Goal: Task Accomplishment & Management: Manage account settings

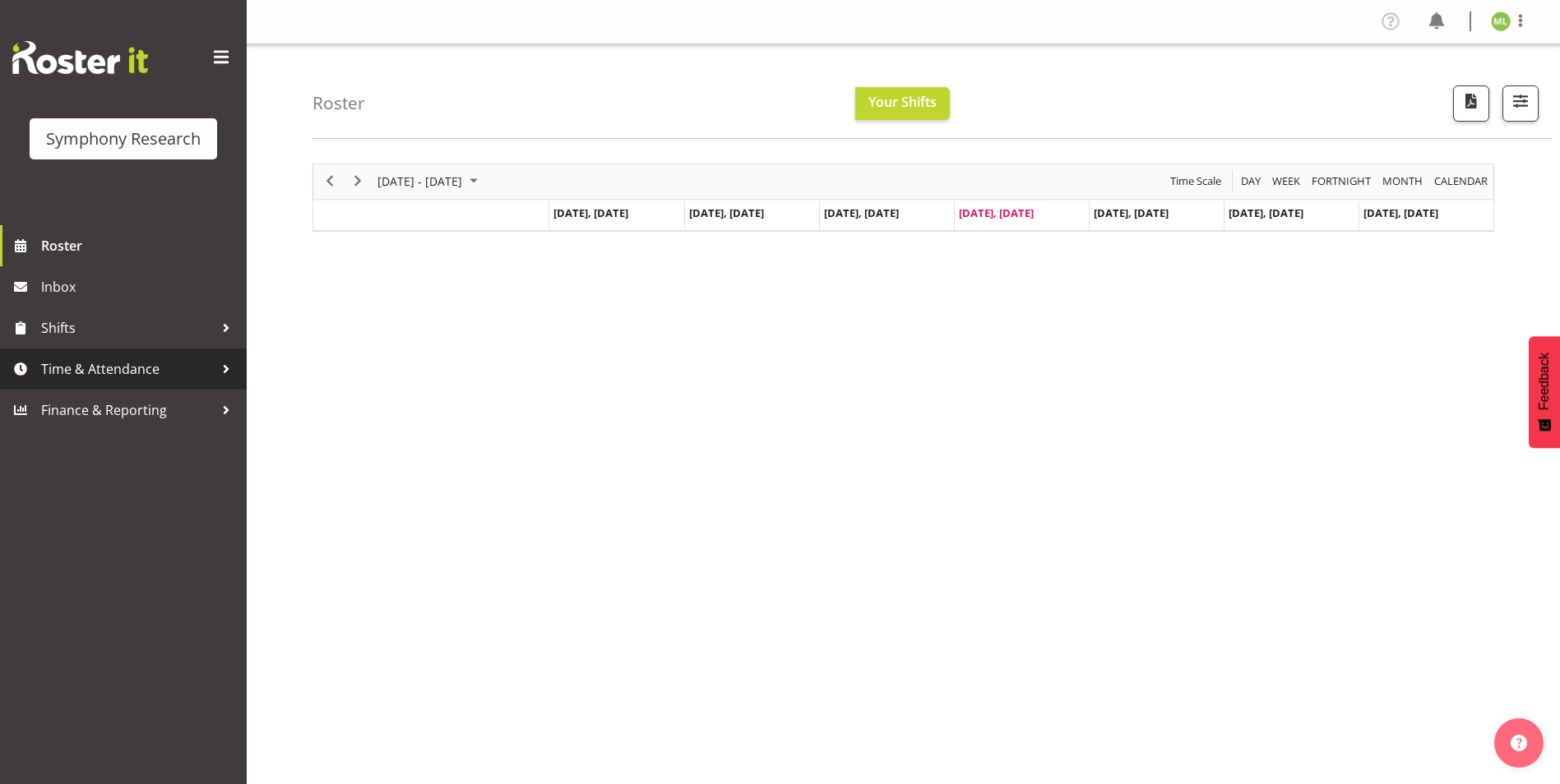
click at [231, 365] on div at bounding box center [226, 369] width 25 height 25
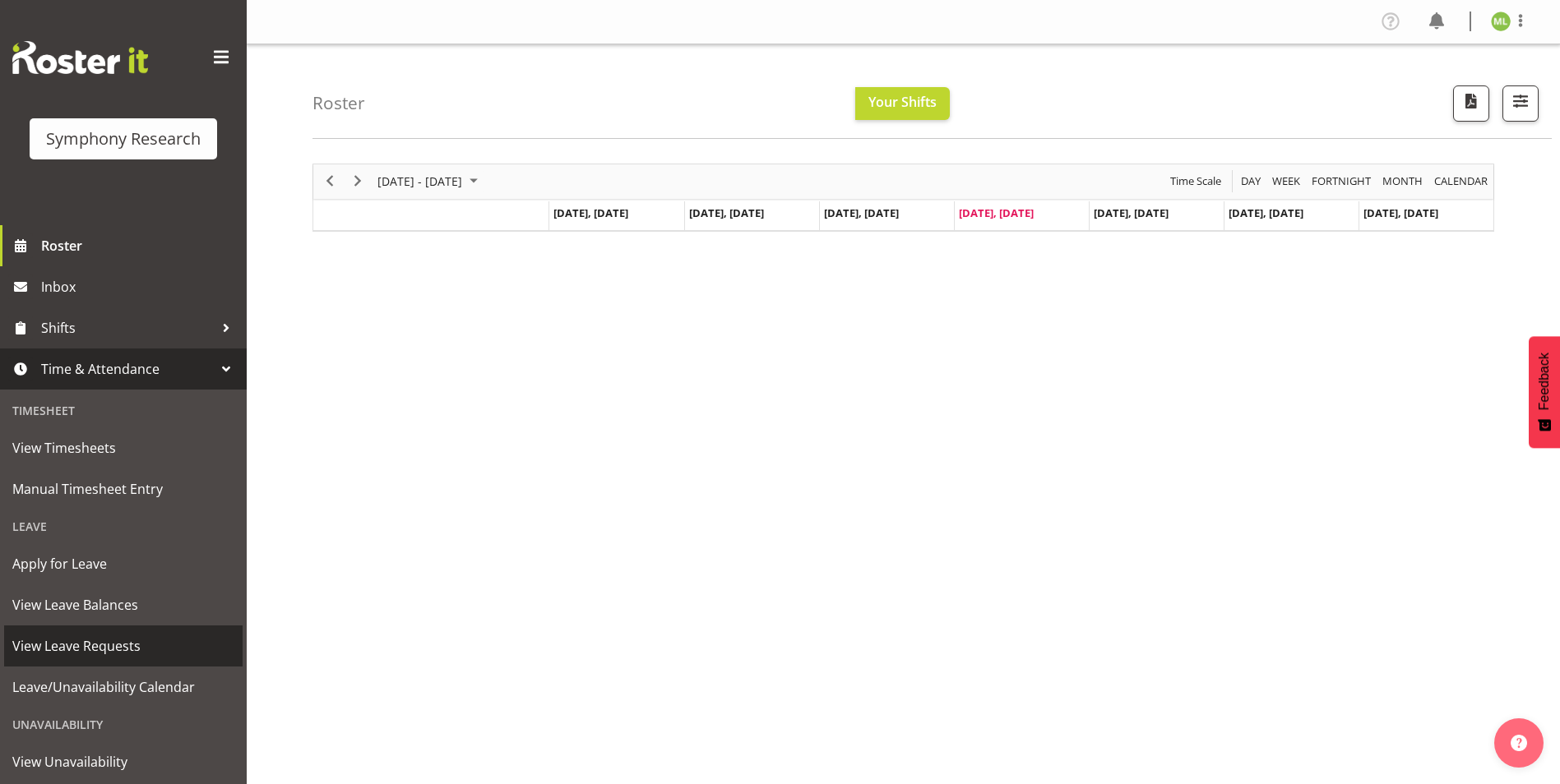
scroll to position [85, 0]
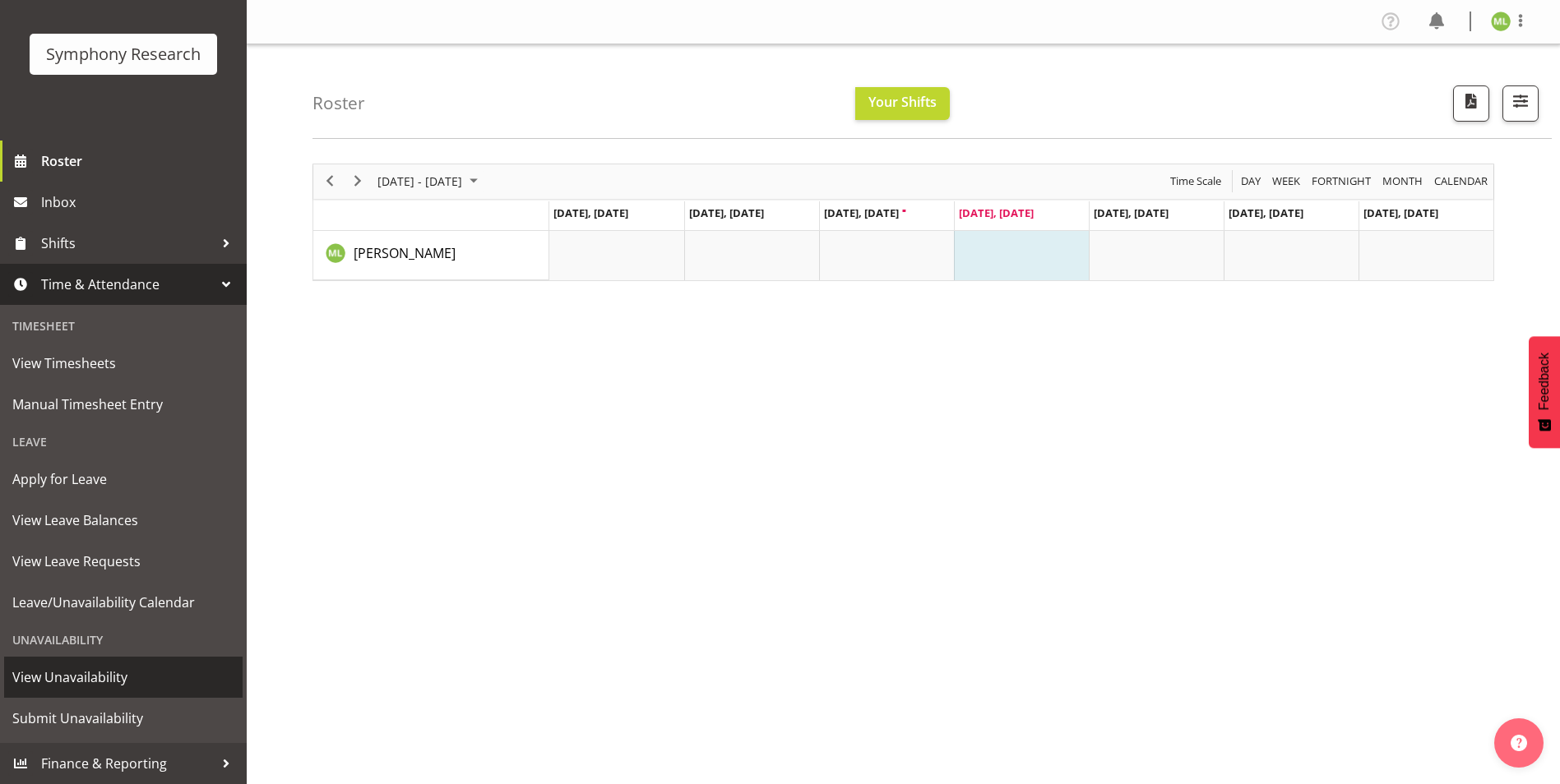
click at [66, 682] on span "View Unavailability" at bounding box center [123, 677] width 222 height 25
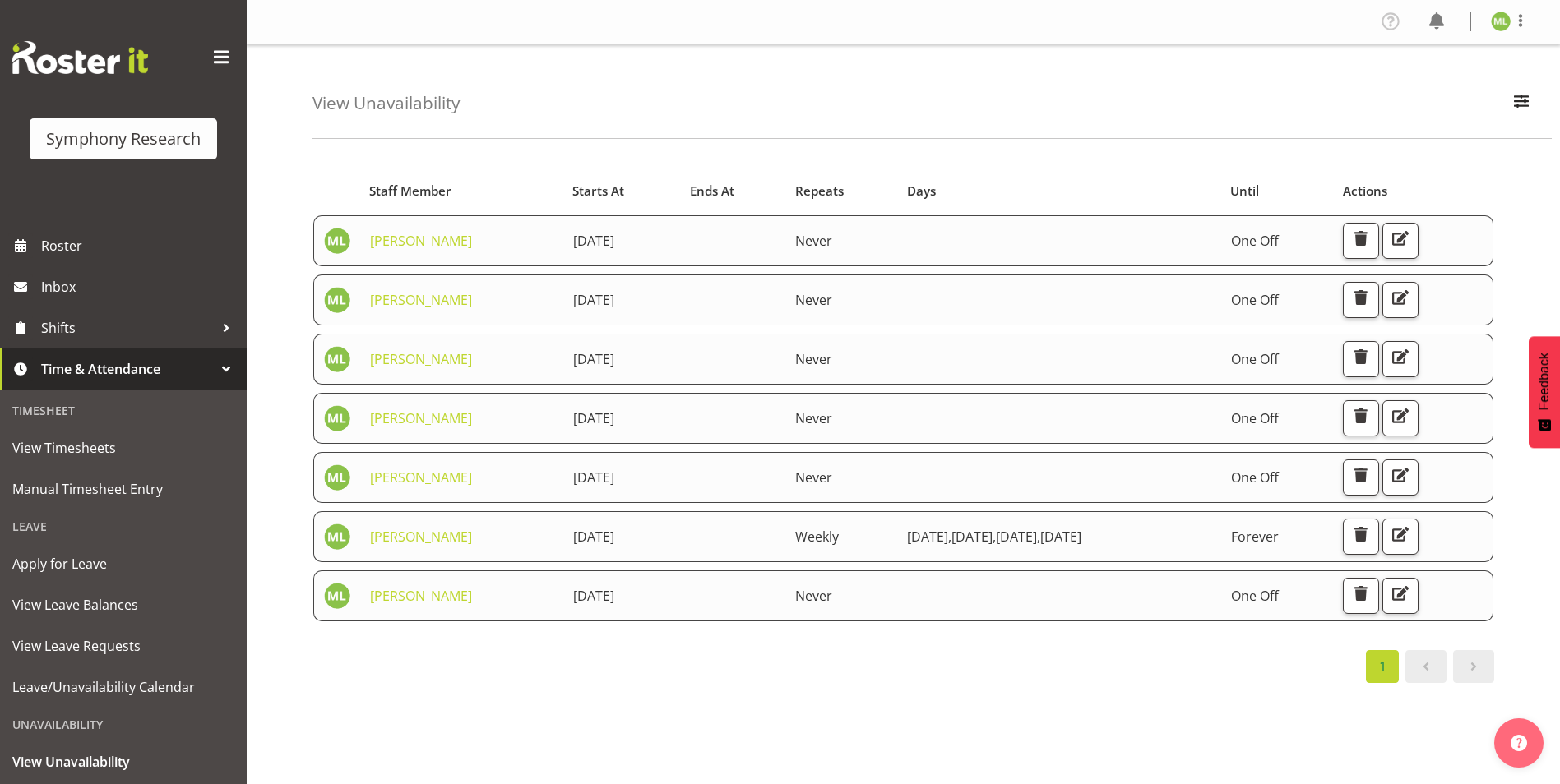
click at [646, 690] on div "Starts At Staff Member Starts At Ends At Repeats Days Until Actions Melissa Lat…" at bounding box center [936, 480] width 1247 height 657
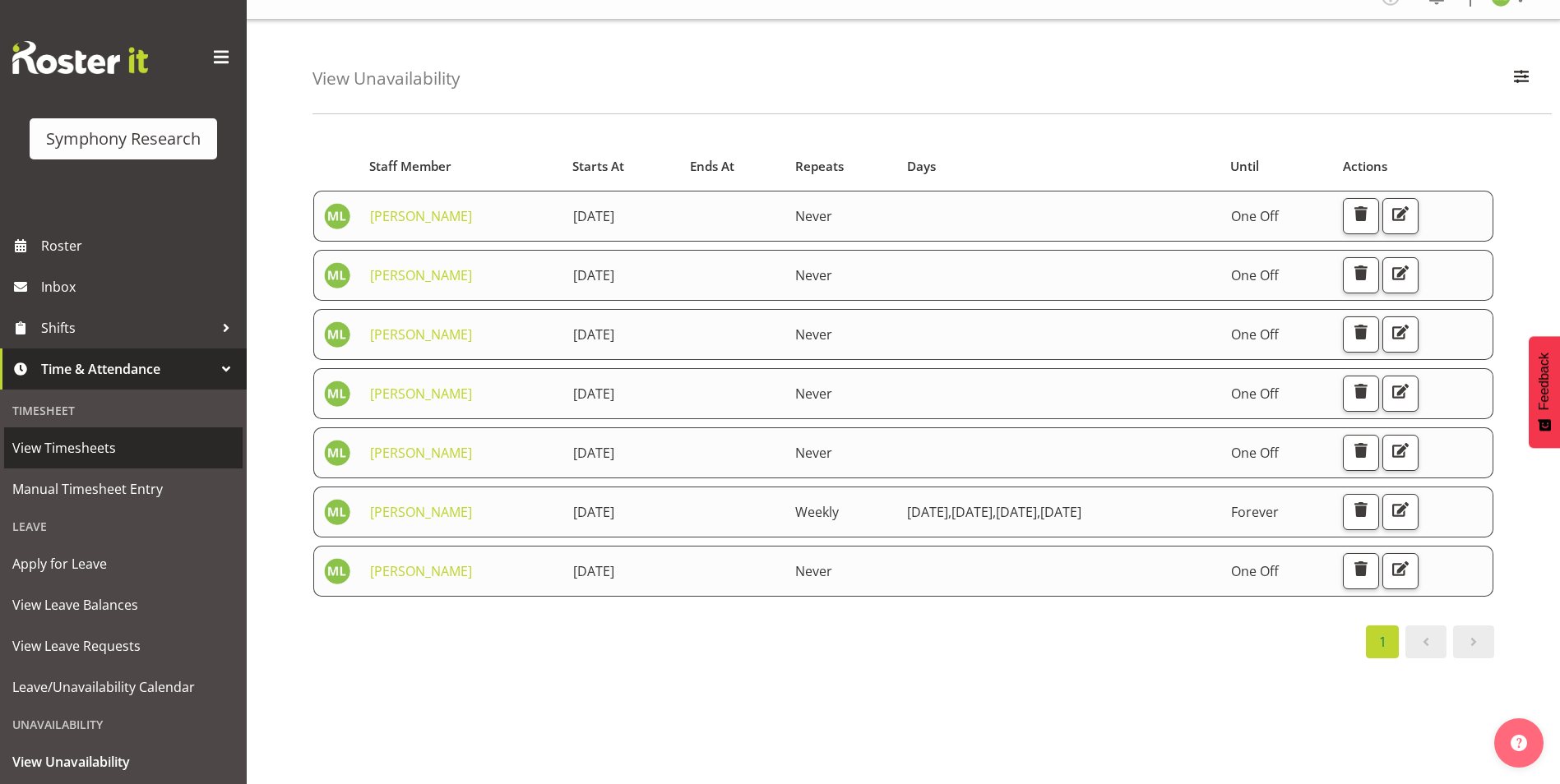
click at [61, 453] on span "View Timesheets" at bounding box center [123, 448] width 222 height 25
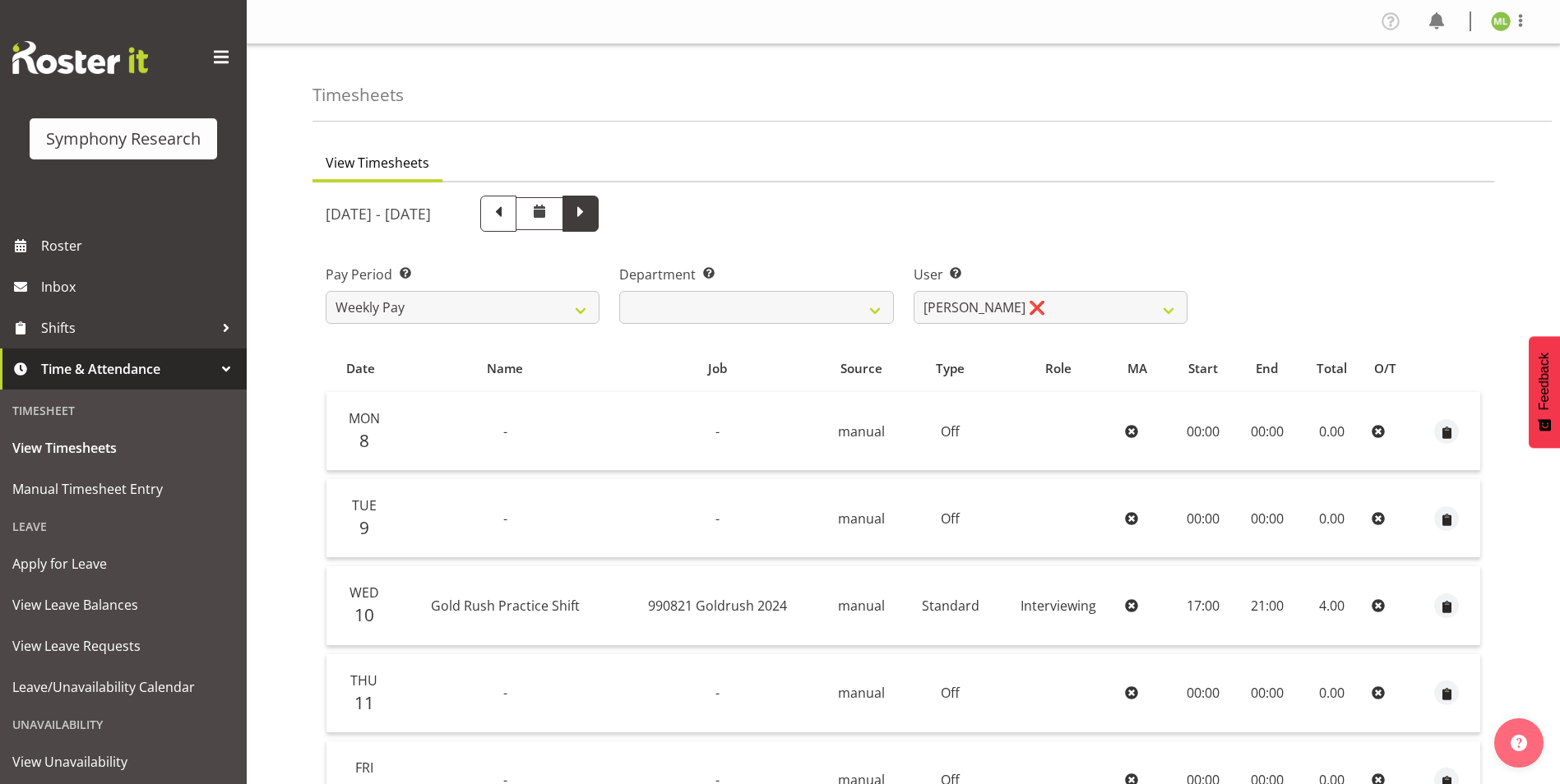
click at [591, 216] on span at bounding box center [580, 212] width 22 height 22
select select
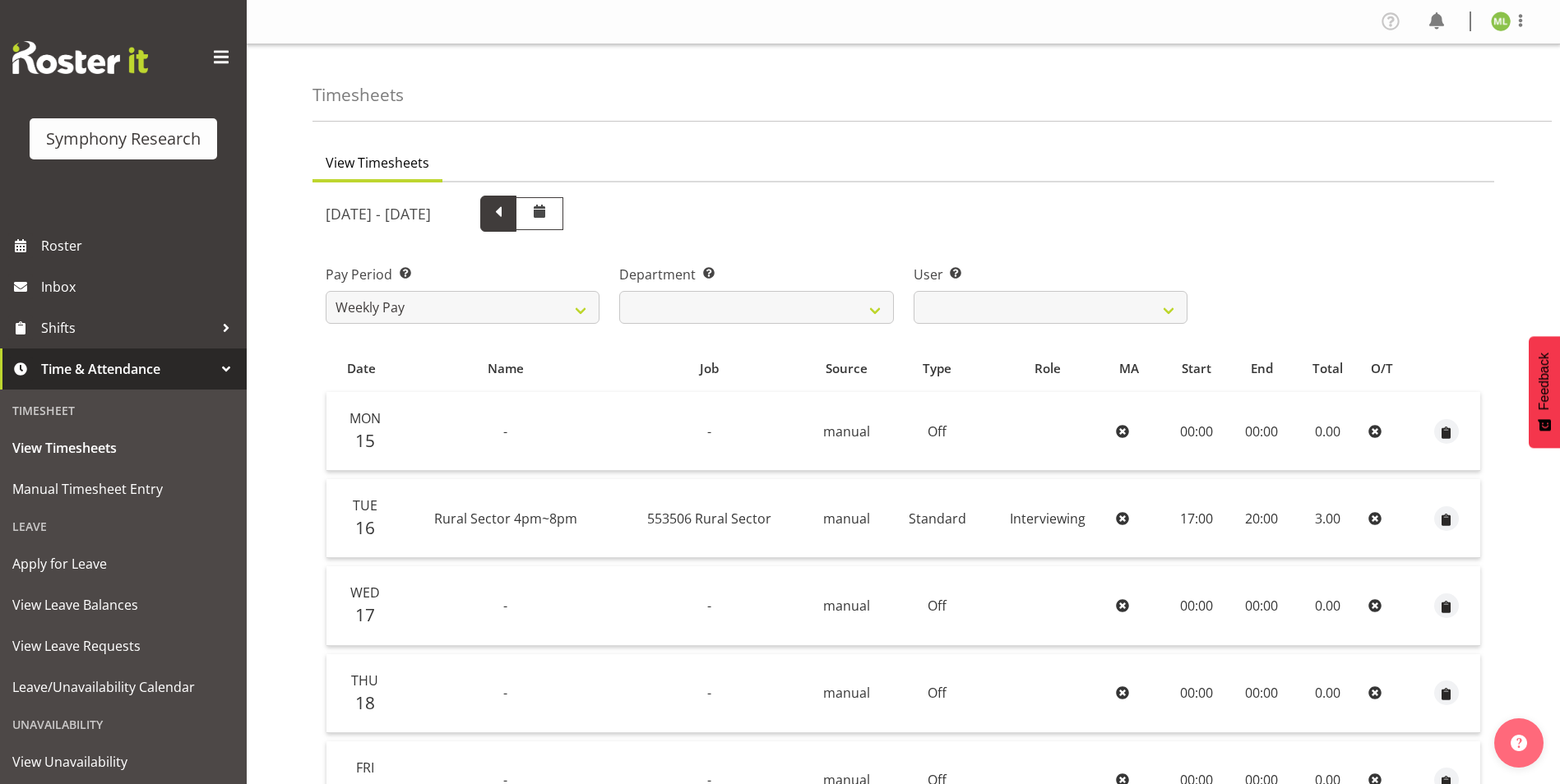
click at [509, 214] on span at bounding box center [498, 212] width 22 height 22
select select
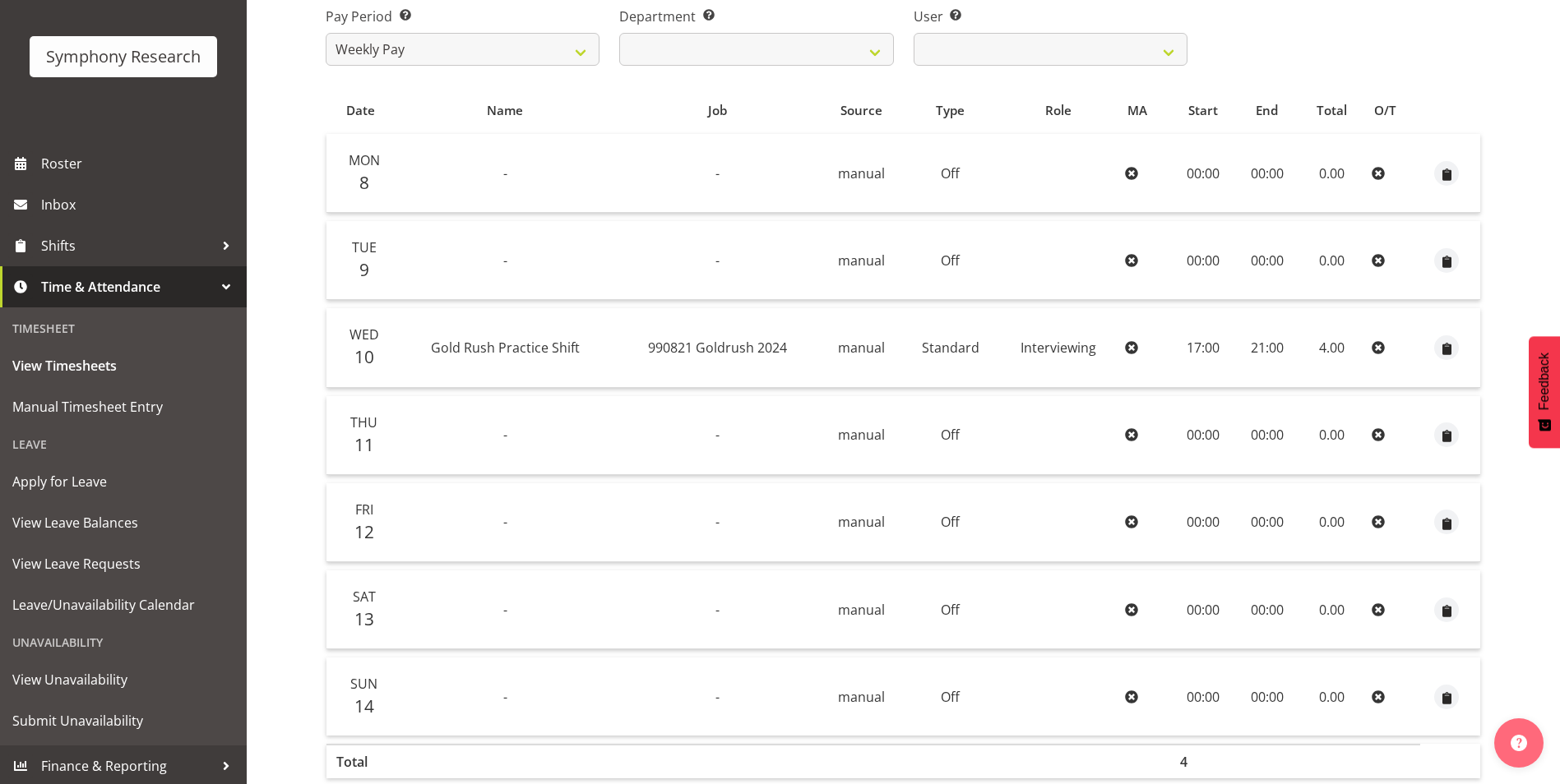
scroll to position [178, 0]
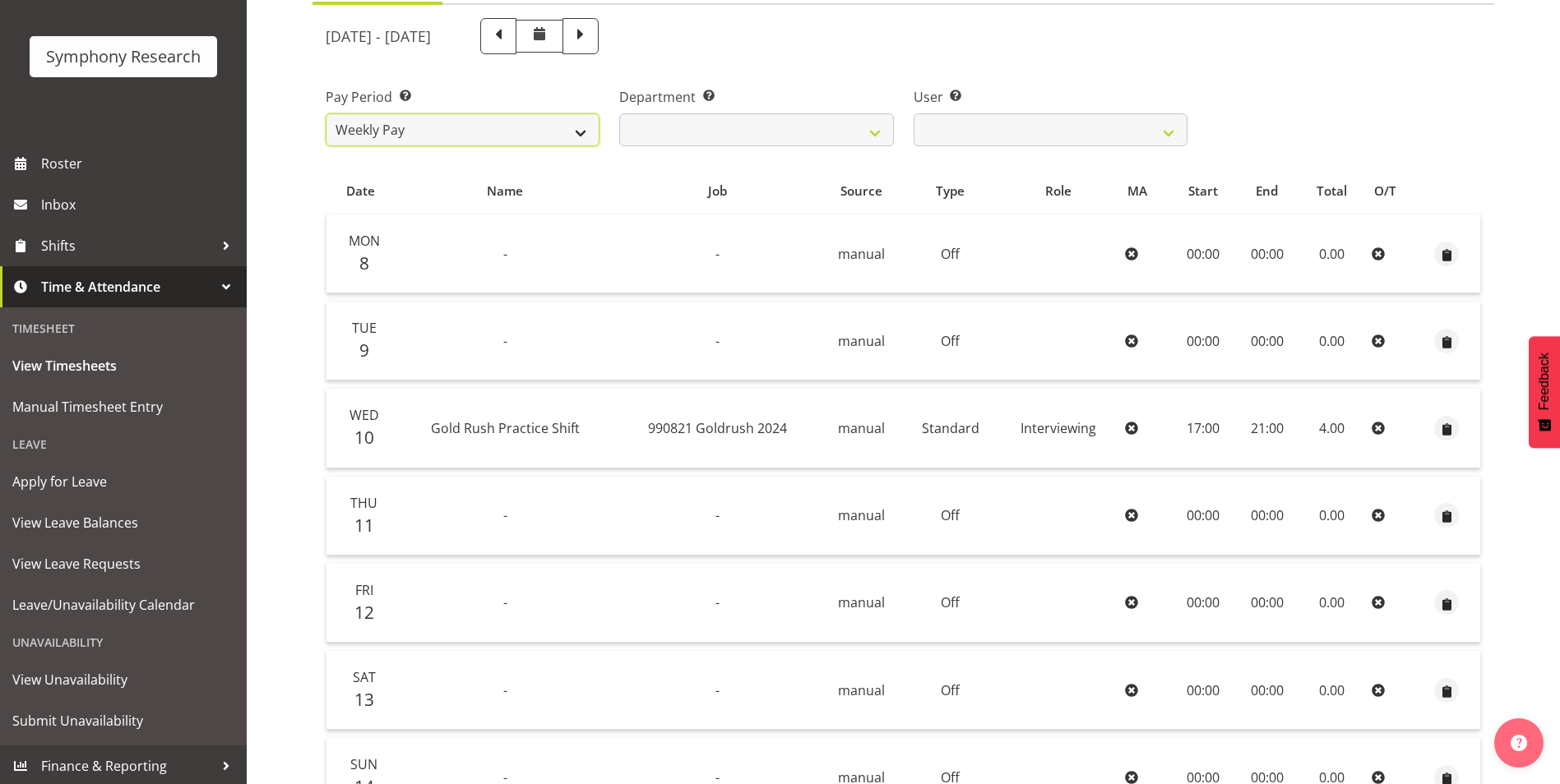
click at [576, 130] on select "Weekly Pay" at bounding box center [463, 129] width 274 height 33
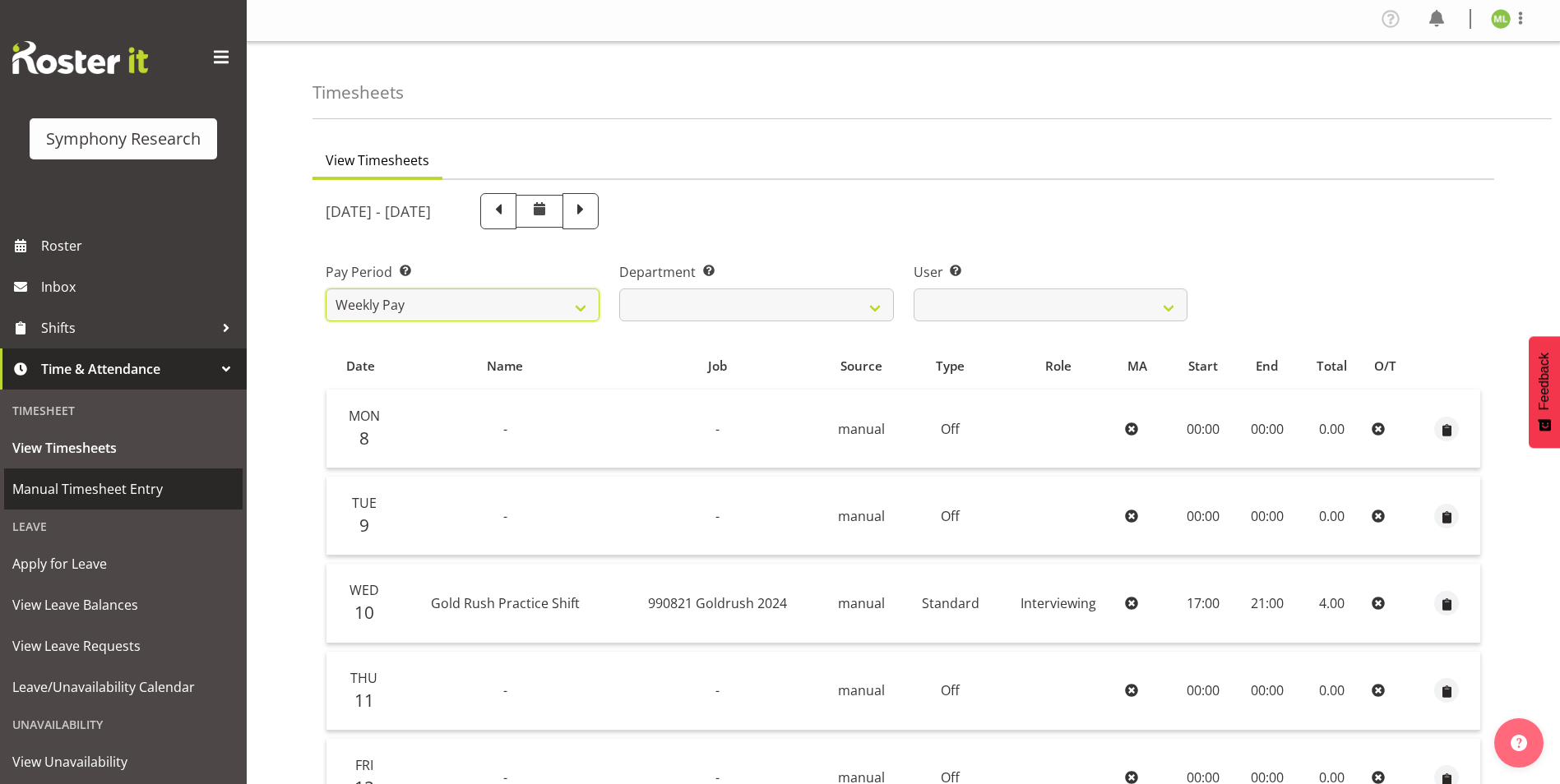
scroll to position [0, 0]
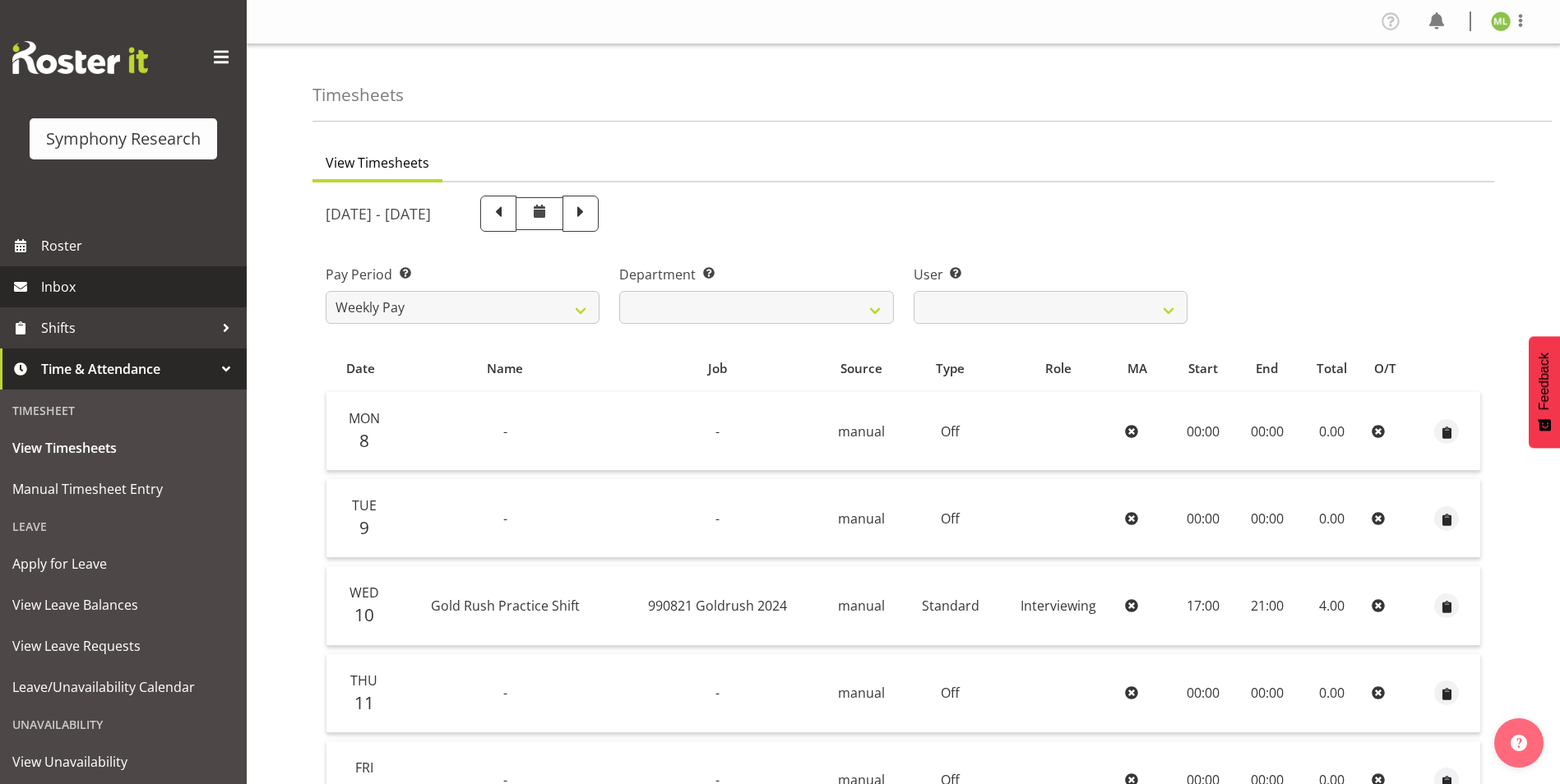
click at [70, 289] on span "Inbox" at bounding box center [140, 287] width 197 height 25
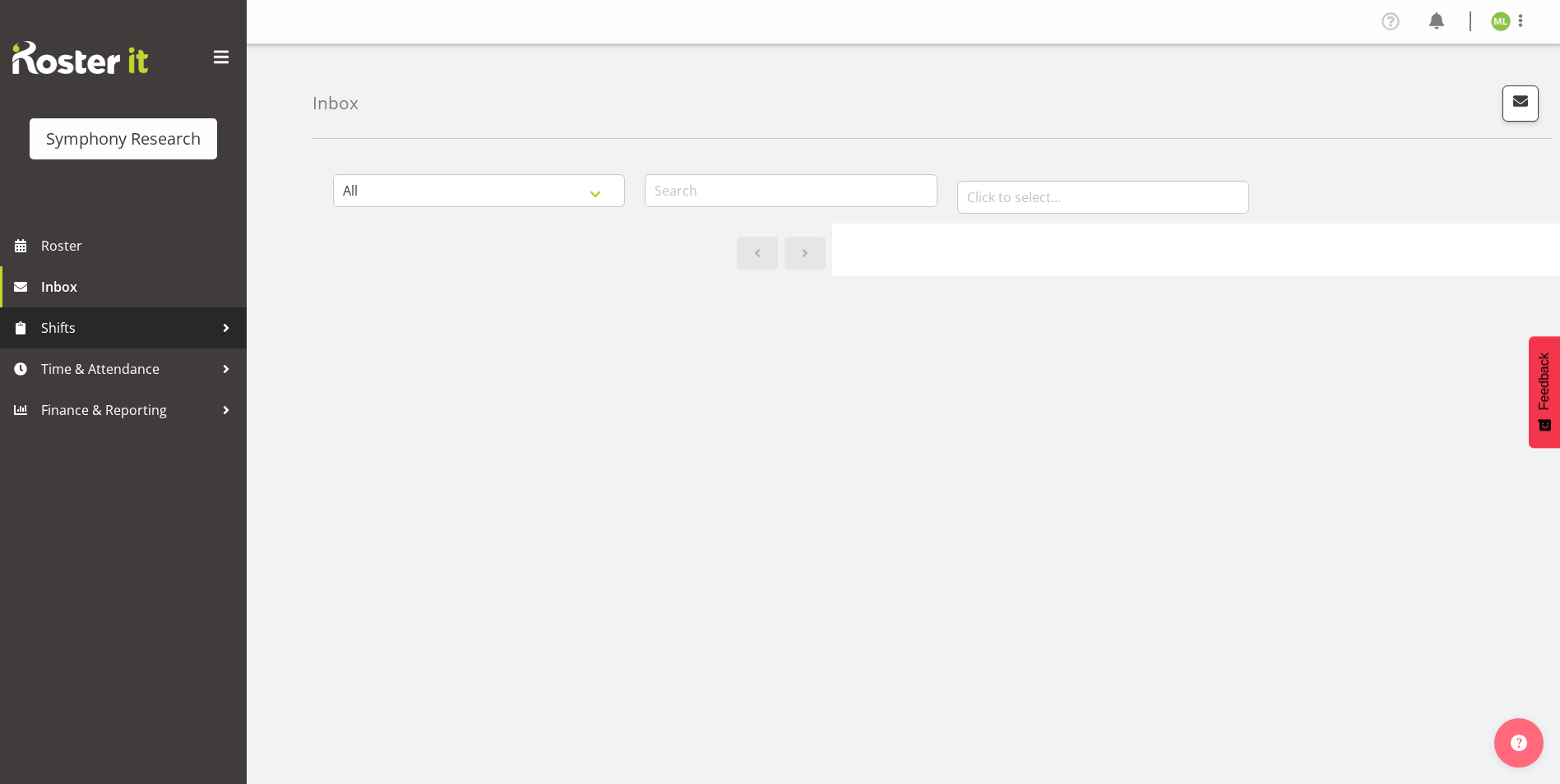
click at [163, 331] on span "Shifts" at bounding box center [128, 328] width 173 height 25
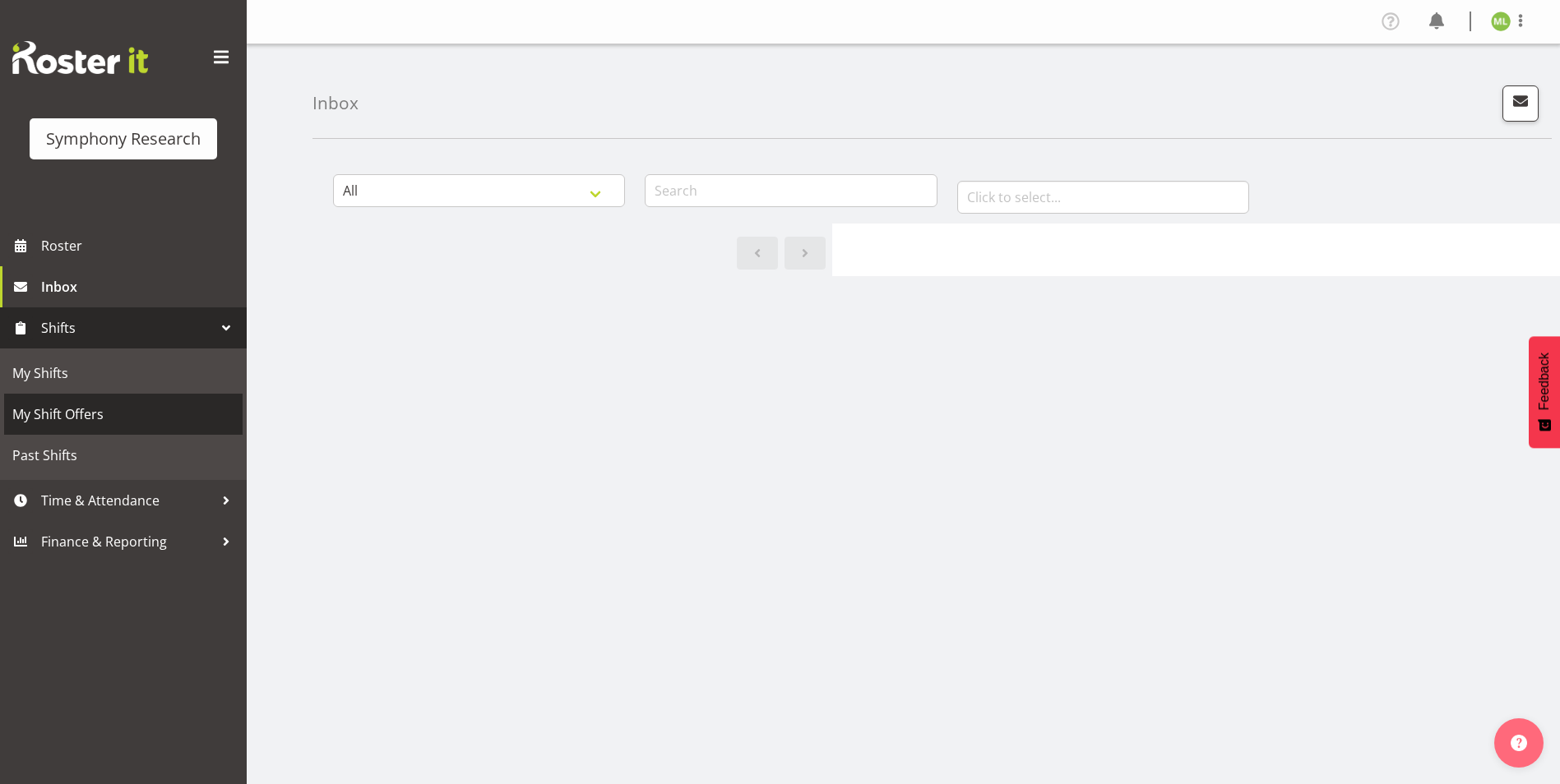
click at [79, 413] on span "My Shift Offers" at bounding box center [123, 415] width 222 height 25
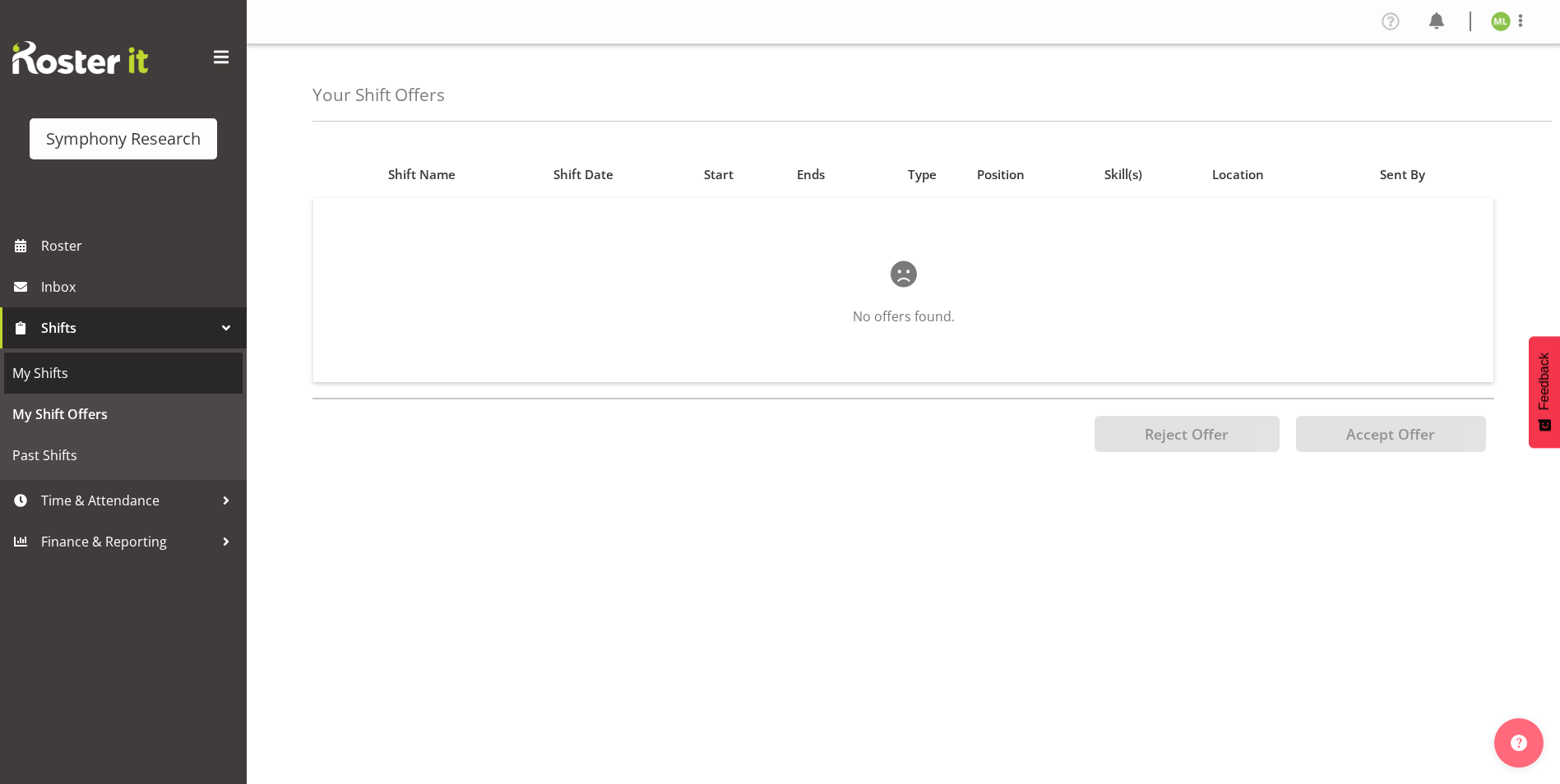
click at [78, 375] on span "My Shifts" at bounding box center [123, 373] width 222 height 25
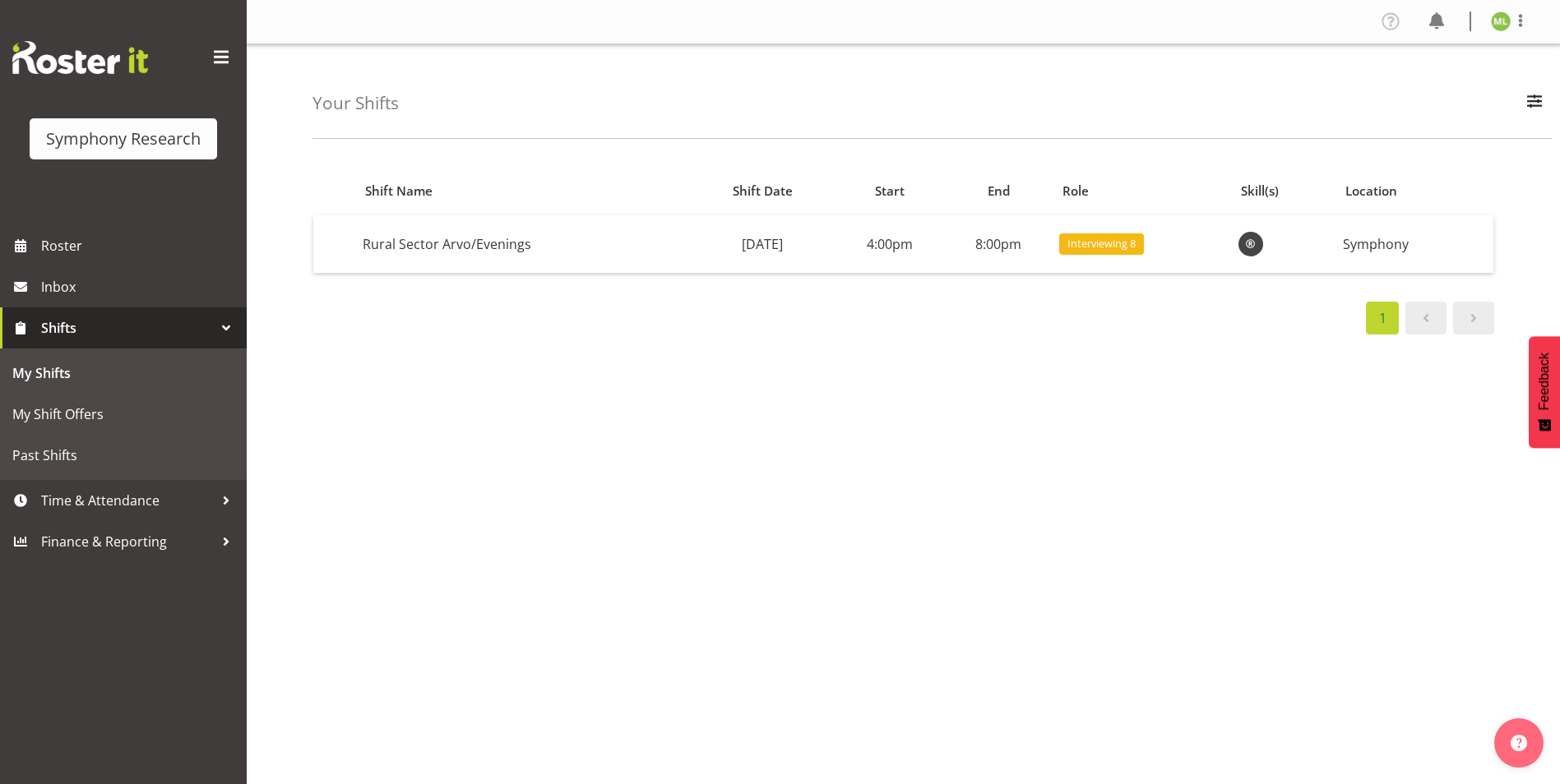
click at [1474, 317] on span at bounding box center [1473, 317] width 20 height 20
